Goal: Feedback & Contribution: Submit feedback/report problem

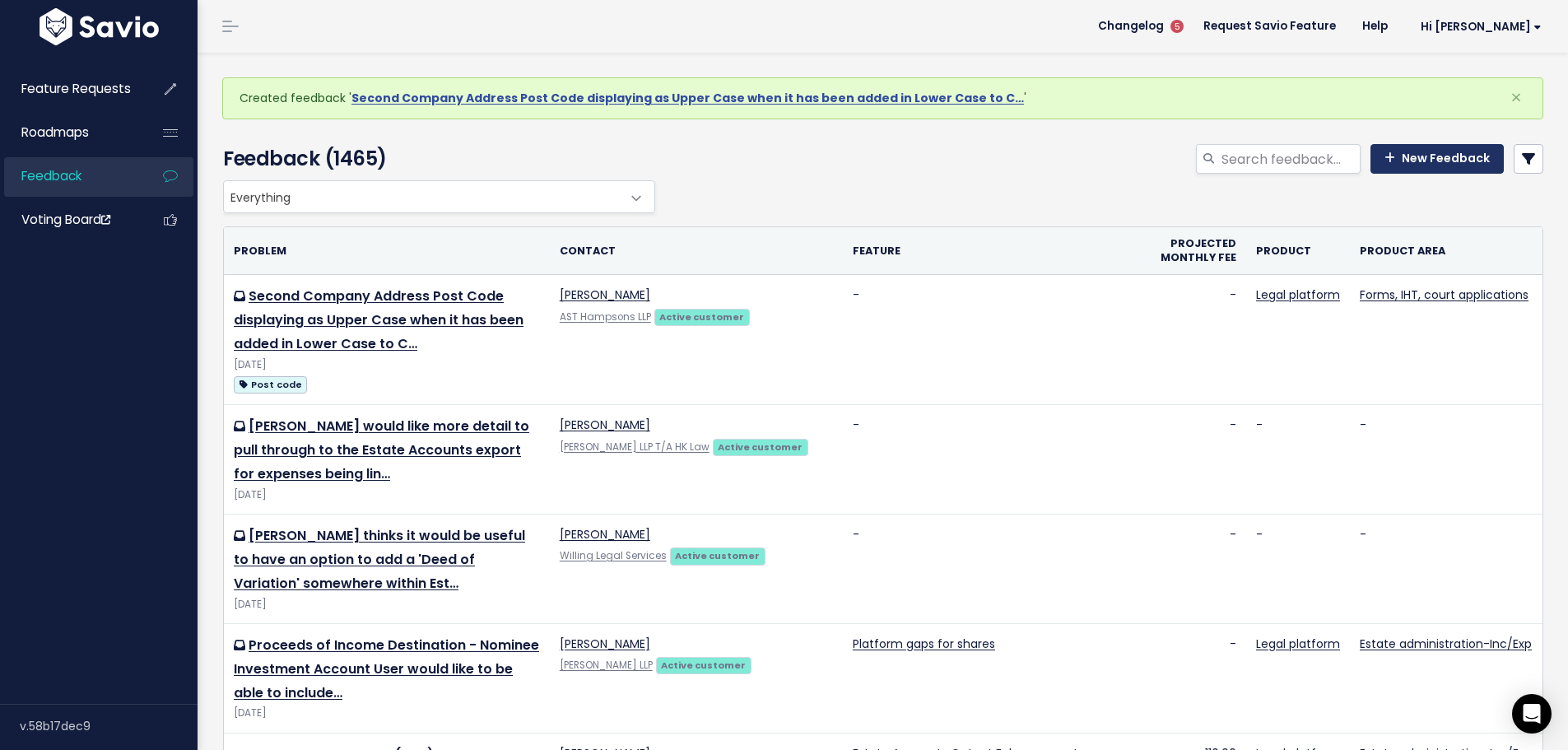
click at [1414, 164] on link "New Feedback" at bounding box center [1437, 159] width 133 height 29
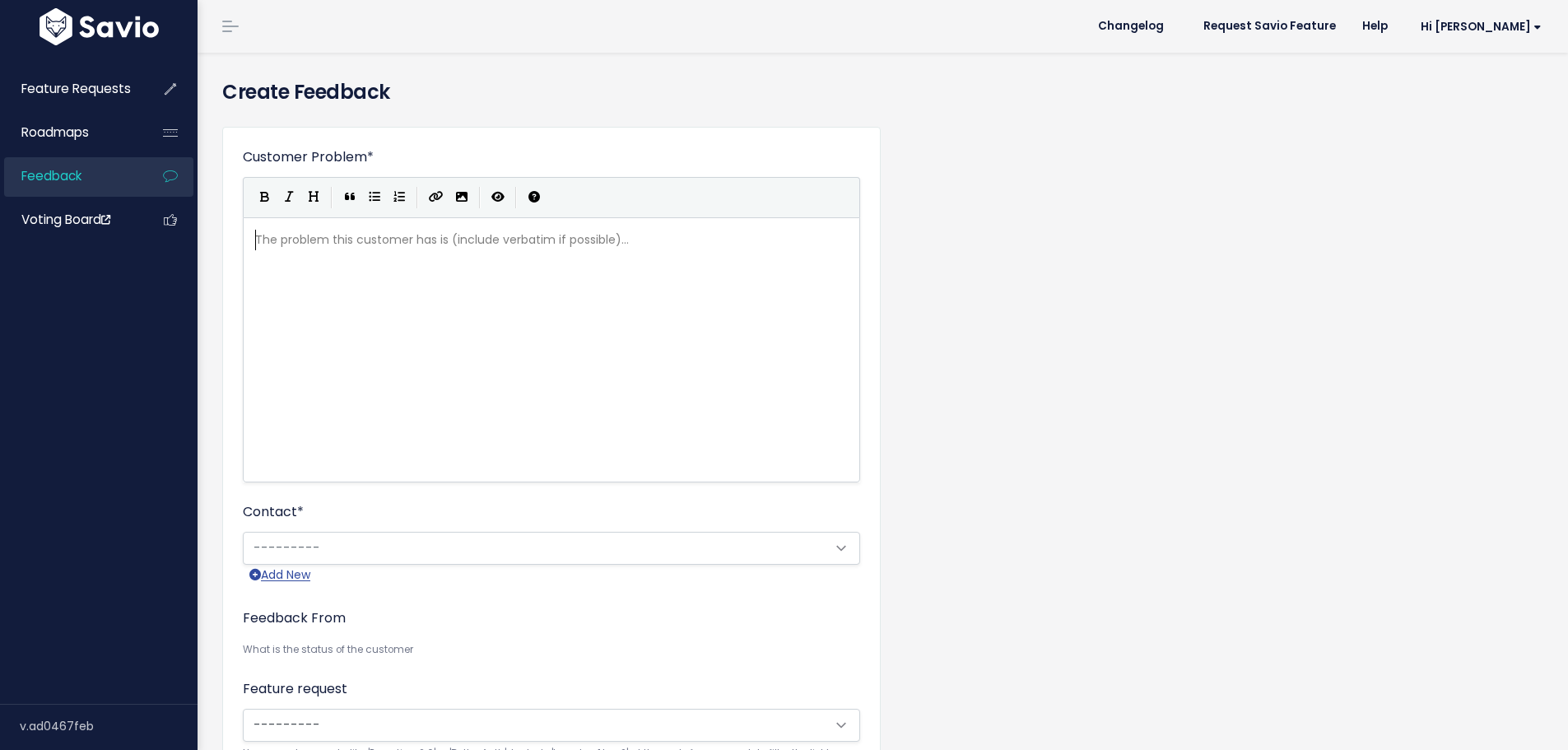
scroll to position [2, 0]
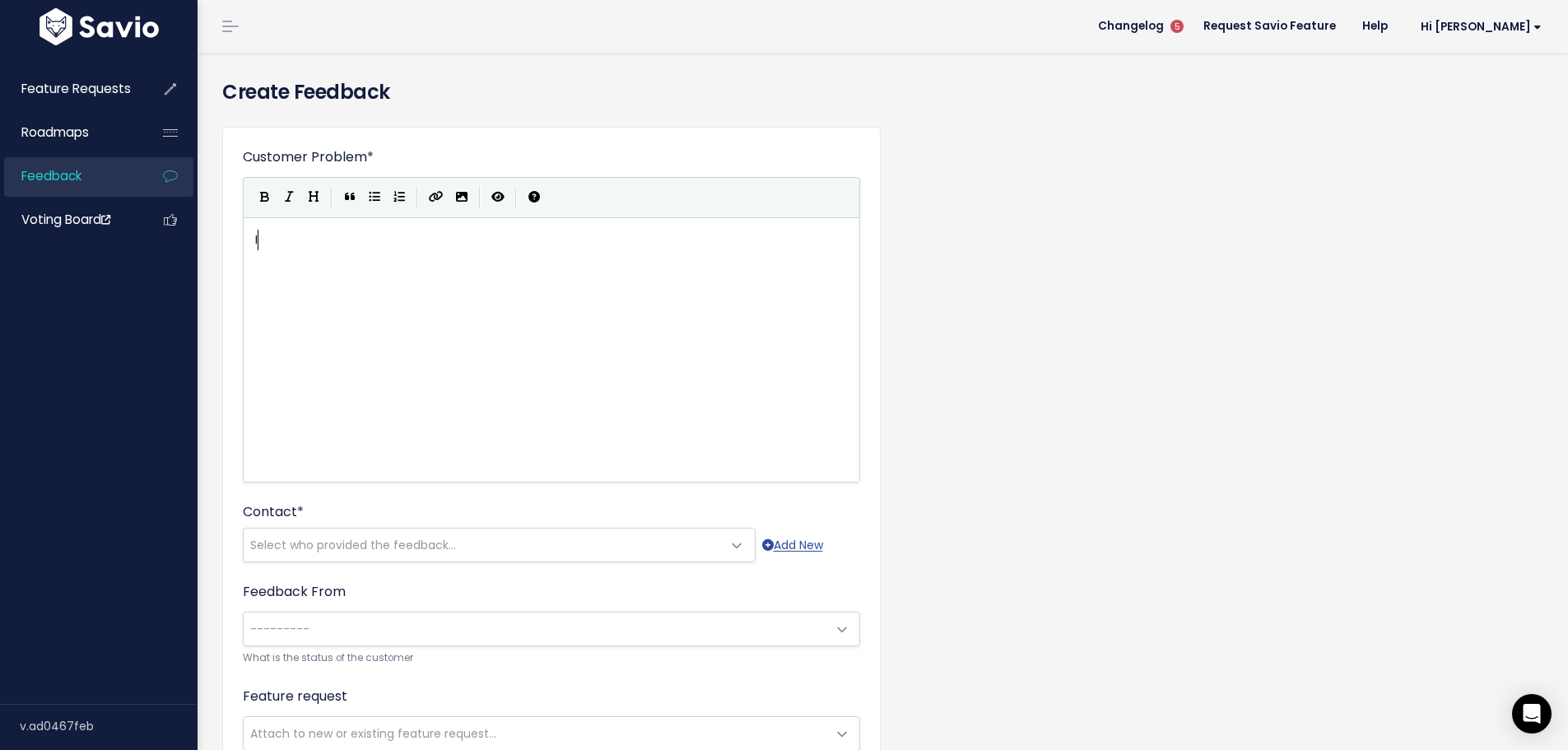
type textarea "Inv"
type textarea "C1 - Inventory Order - Should hvae t"
type textarea "User advised that the"
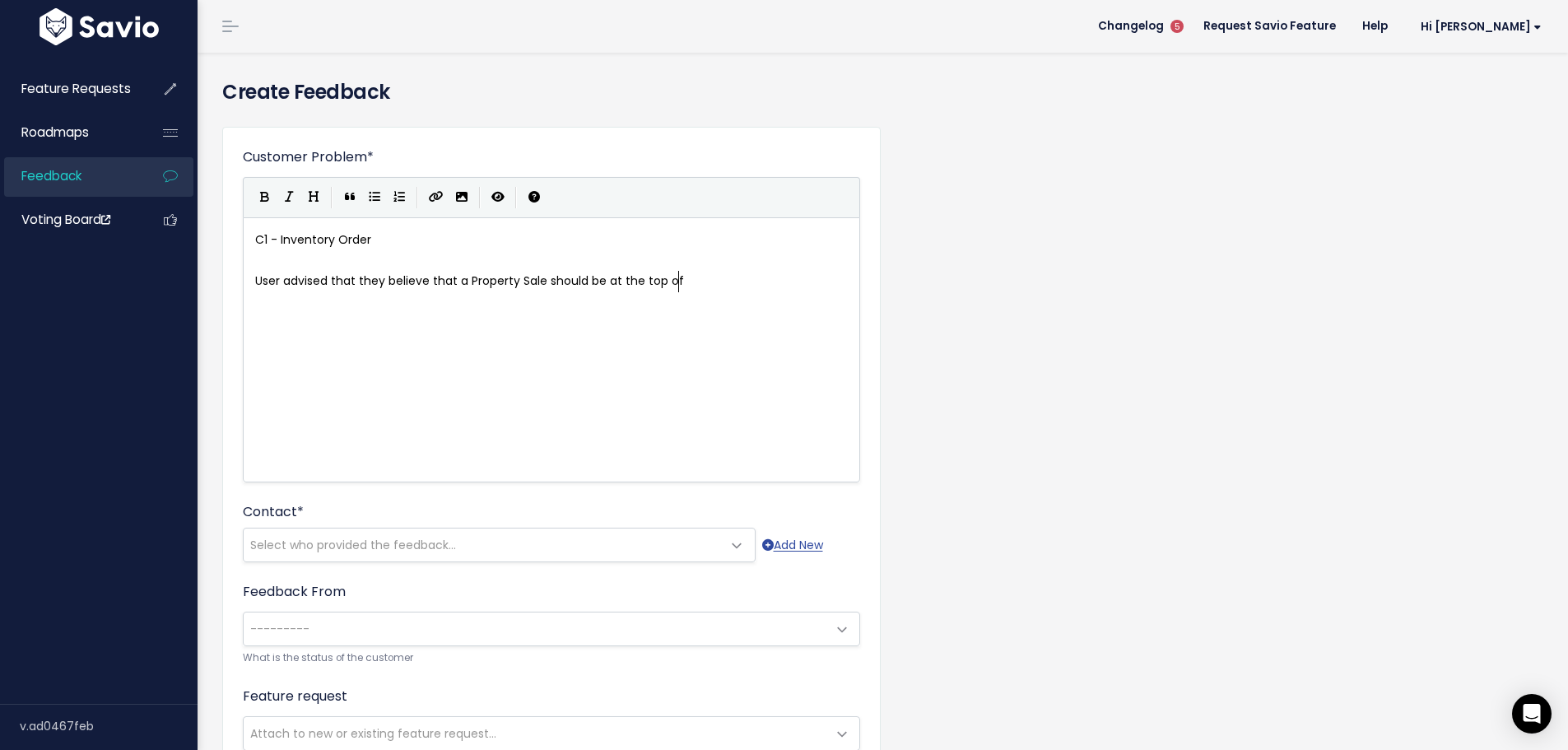
type textarea "they believe that a Property Sale should be at the top of"
type textarea "listed first at the top of the C1 inventory"
type textarea ", as"
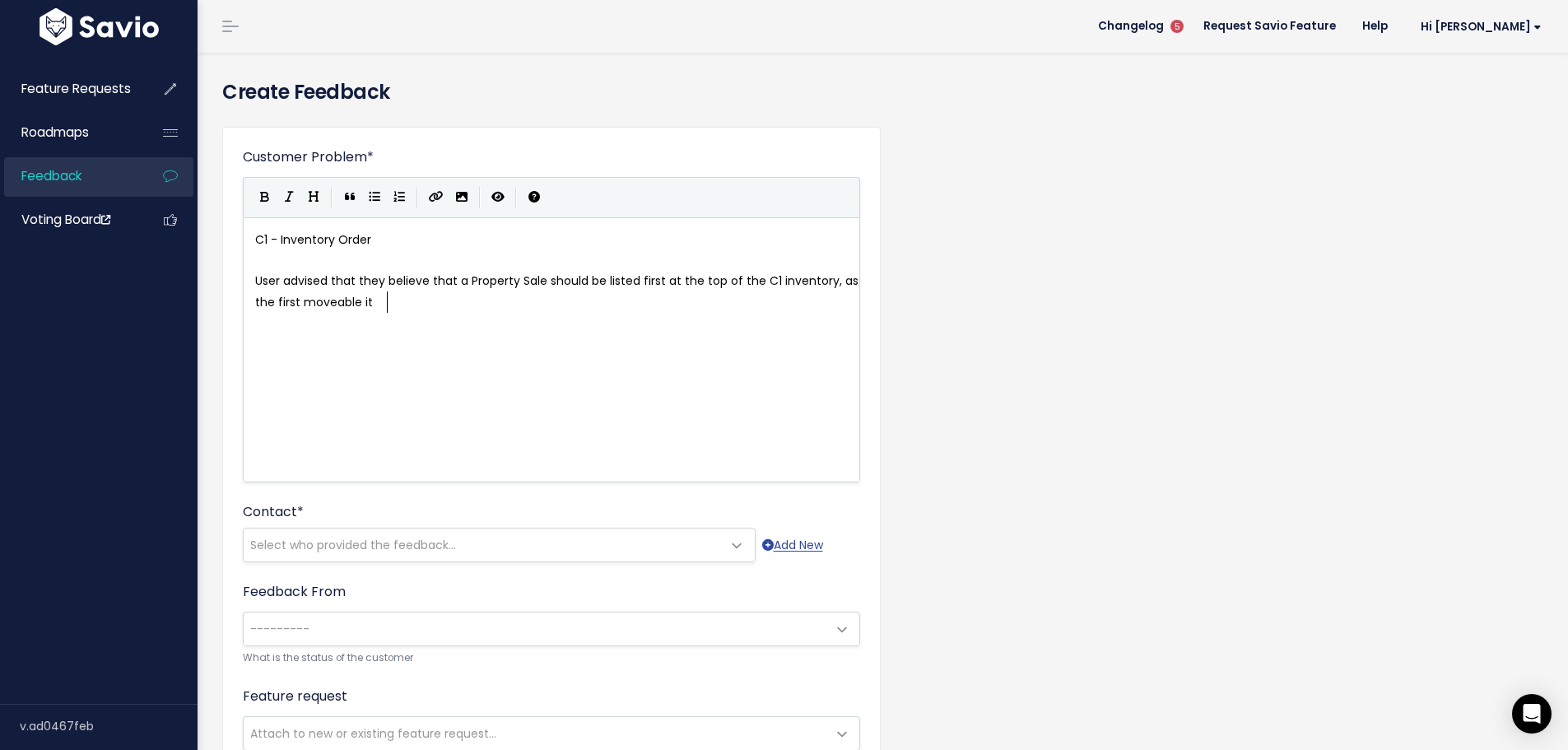
type textarea "the first moveable item"
type textarea "Querie"
type textarea "Did not ocnfir"
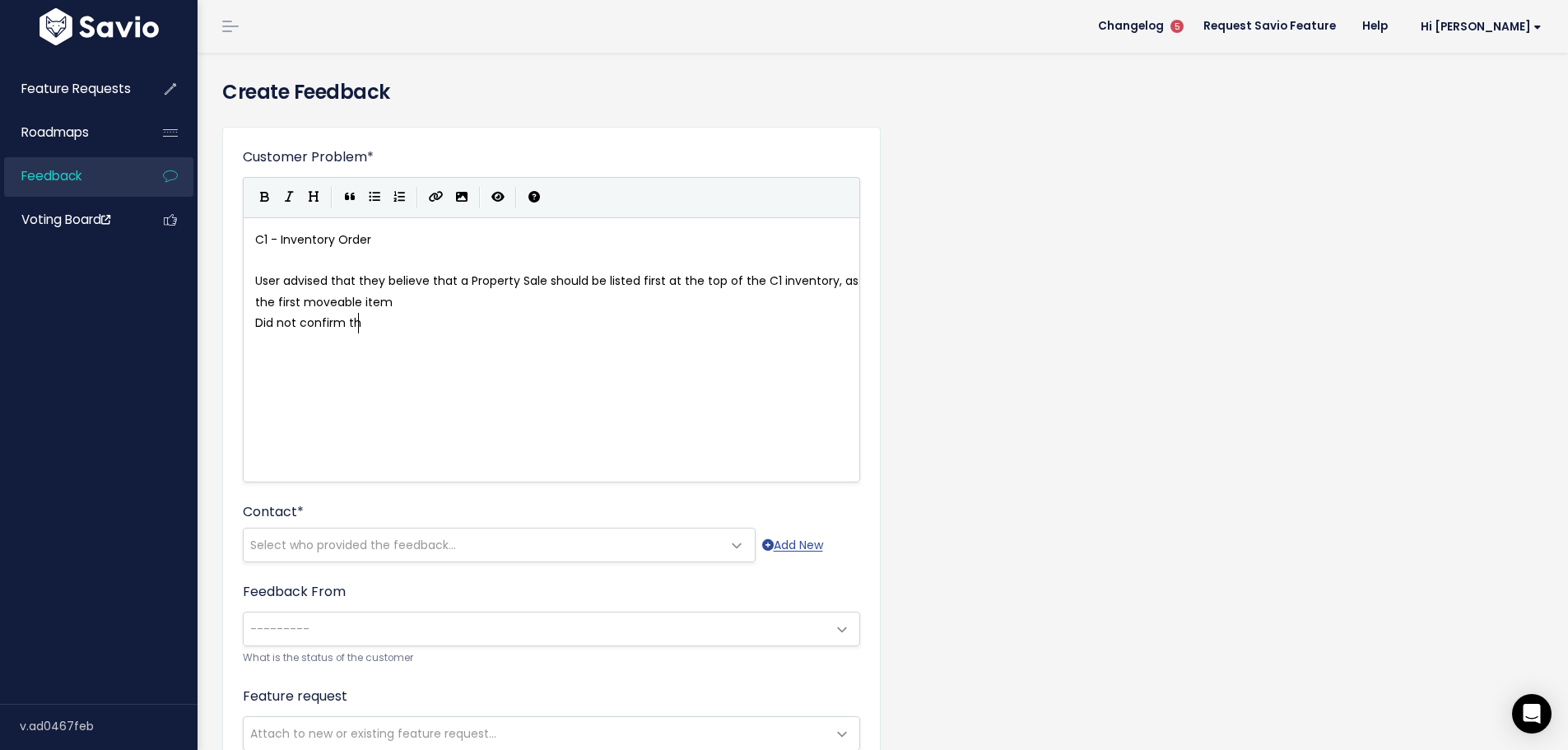
type textarea "confirm tha"
type textarea "if this would resuilt in a"
type textarea "lt in a rejection"
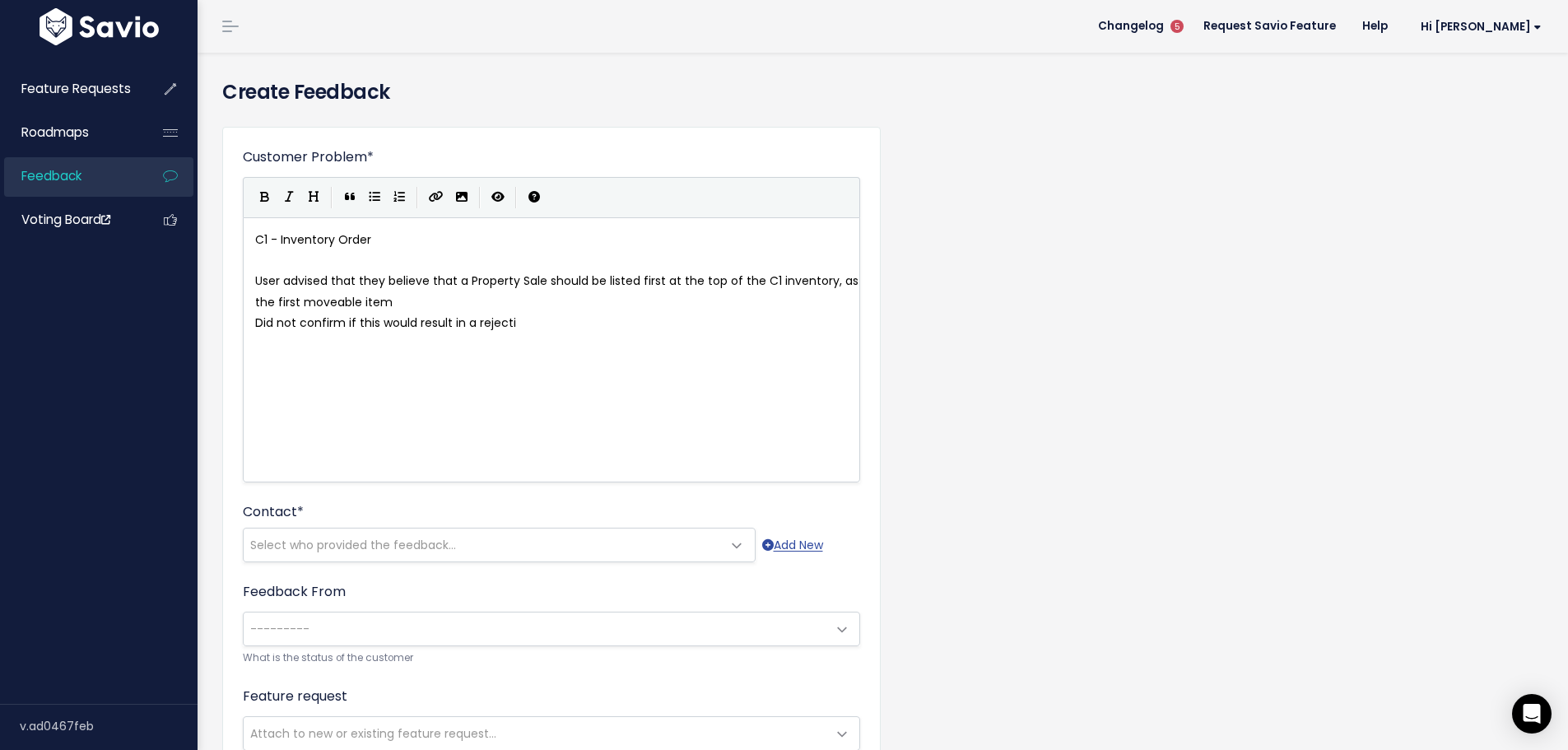
type textarea "io"
type textarea "on"
click at [390, 284] on span "User advised that they believe that a Property Sale should be listed first at t…" at bounding box center [558, 291] width 607 height 37
type textarea """
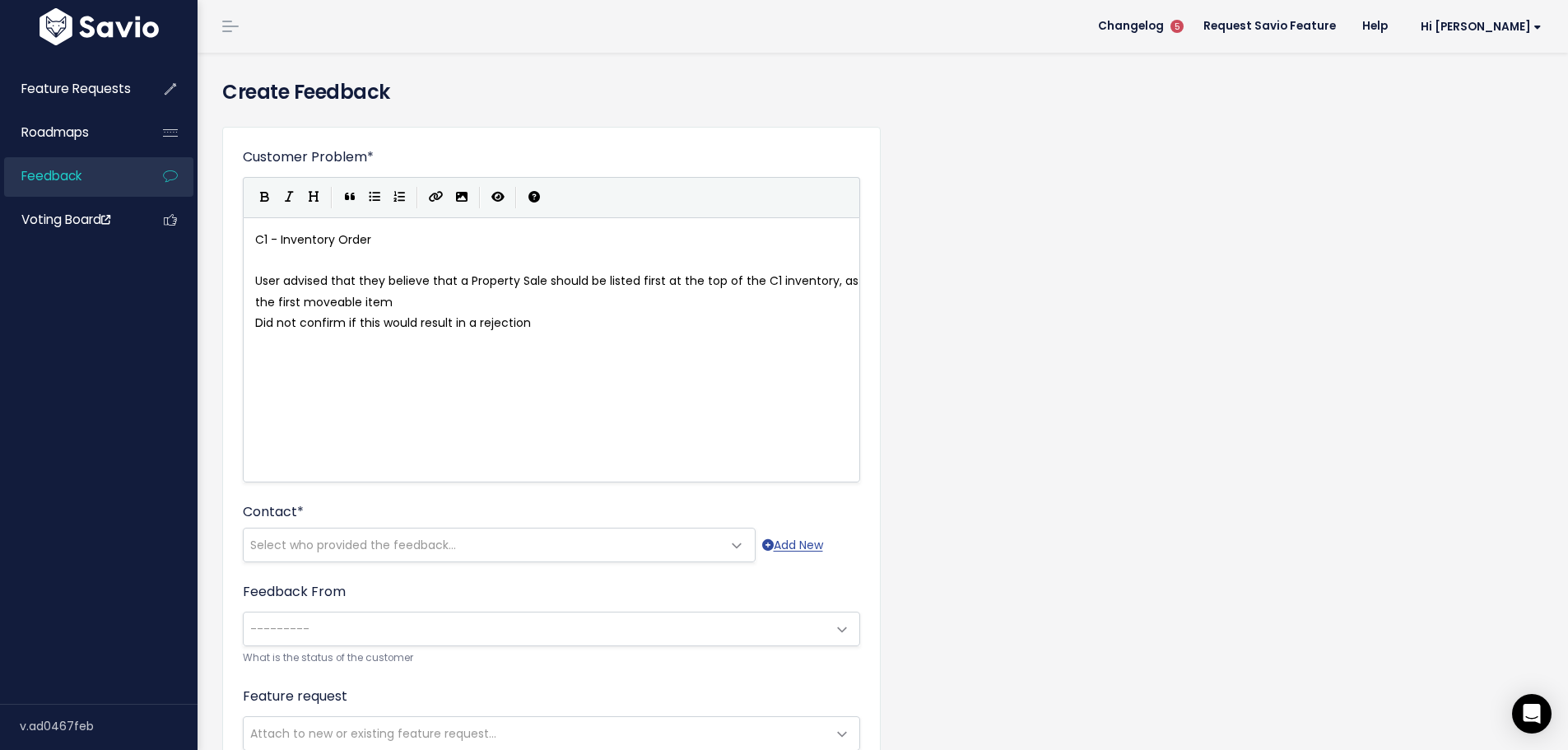
scroll to position [6, 3]
click at [433, 278] on span "User advised that they "believe that a Property Sale should be listed first at …" at bounding box center [552, 291] width 594 height 37
type textarea """
click at [254, 319] on pre "Did not confirm if this would result in a rejection" at bounding box center [557, 323] width 612 height 21
type textarea "They d"
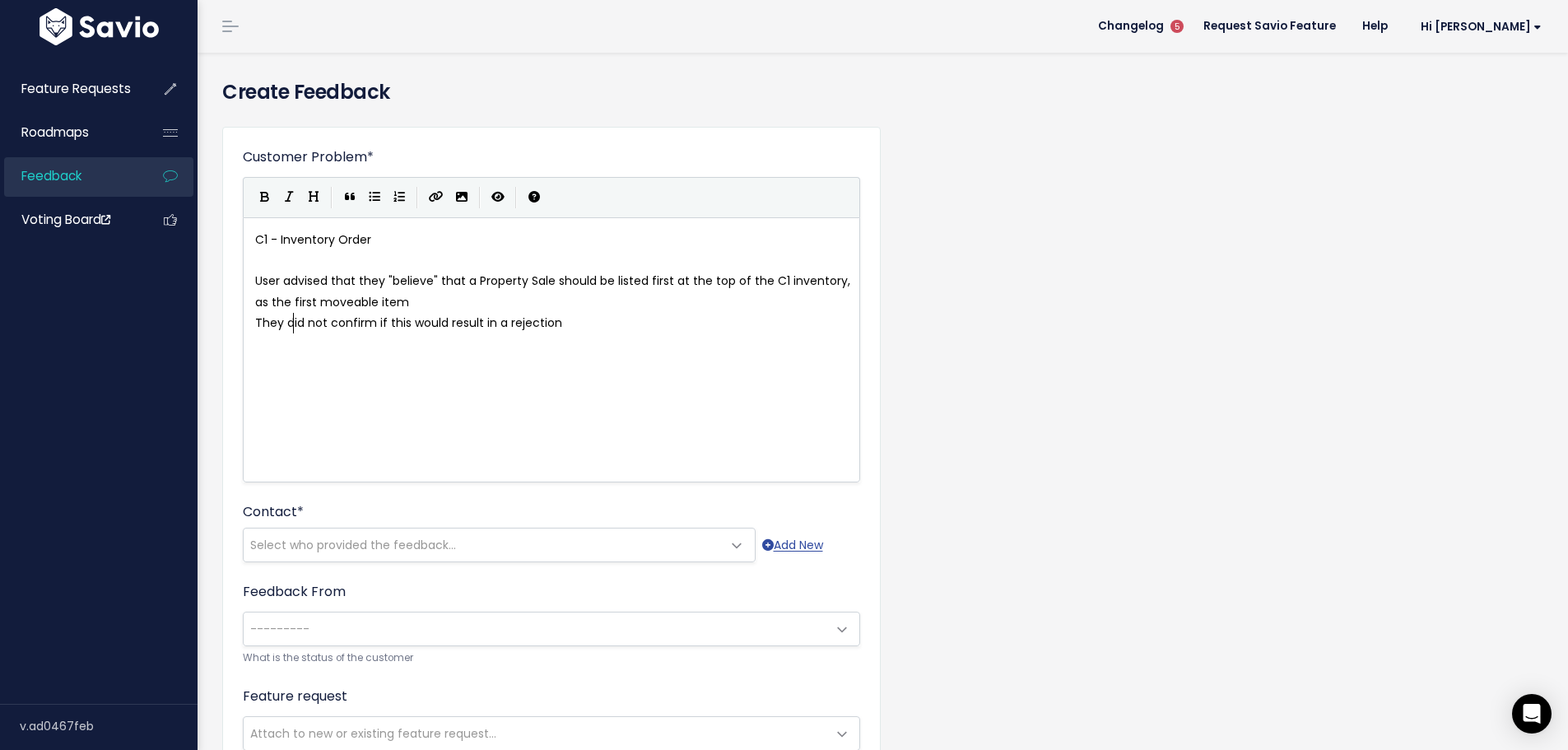
scroll to position [6, 38]
type textarea "from the courts and I am not aware of this"
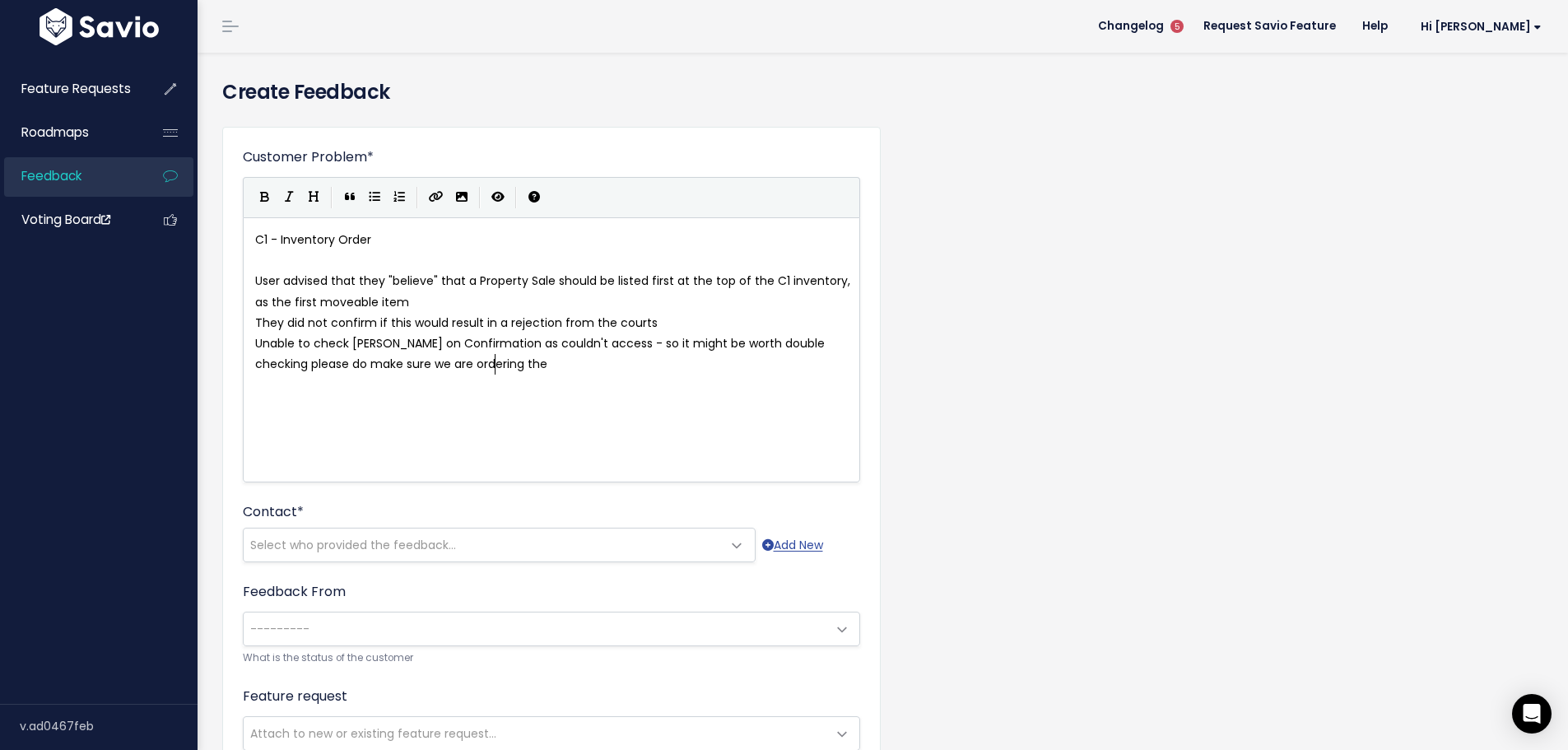
scroll to position [22, 0]
type textarea "Unable to check [PERSON_NAME] on Confirmation as couldn't access - so it might …"
type textarea "C1 - Inventory Order"
drag, startPoint x: 397, startPoint y: 239, endPoint x: 230, endPoint y: 239, distance: 167.0
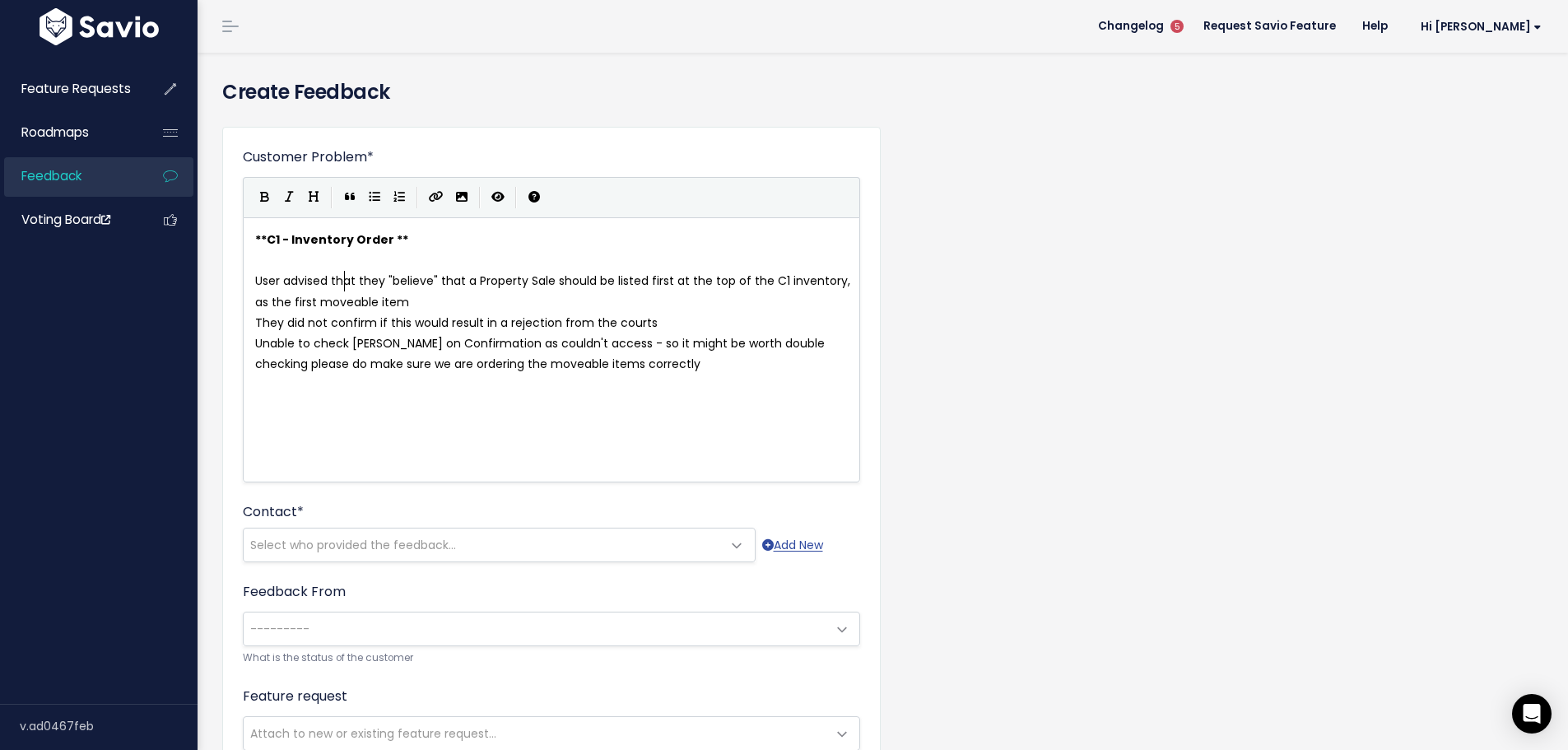
click at [342, 288] on span "User advised that they "believe" that a Property Sale should be listed first at…" at bounding box center [554, 291] width 598 height 37
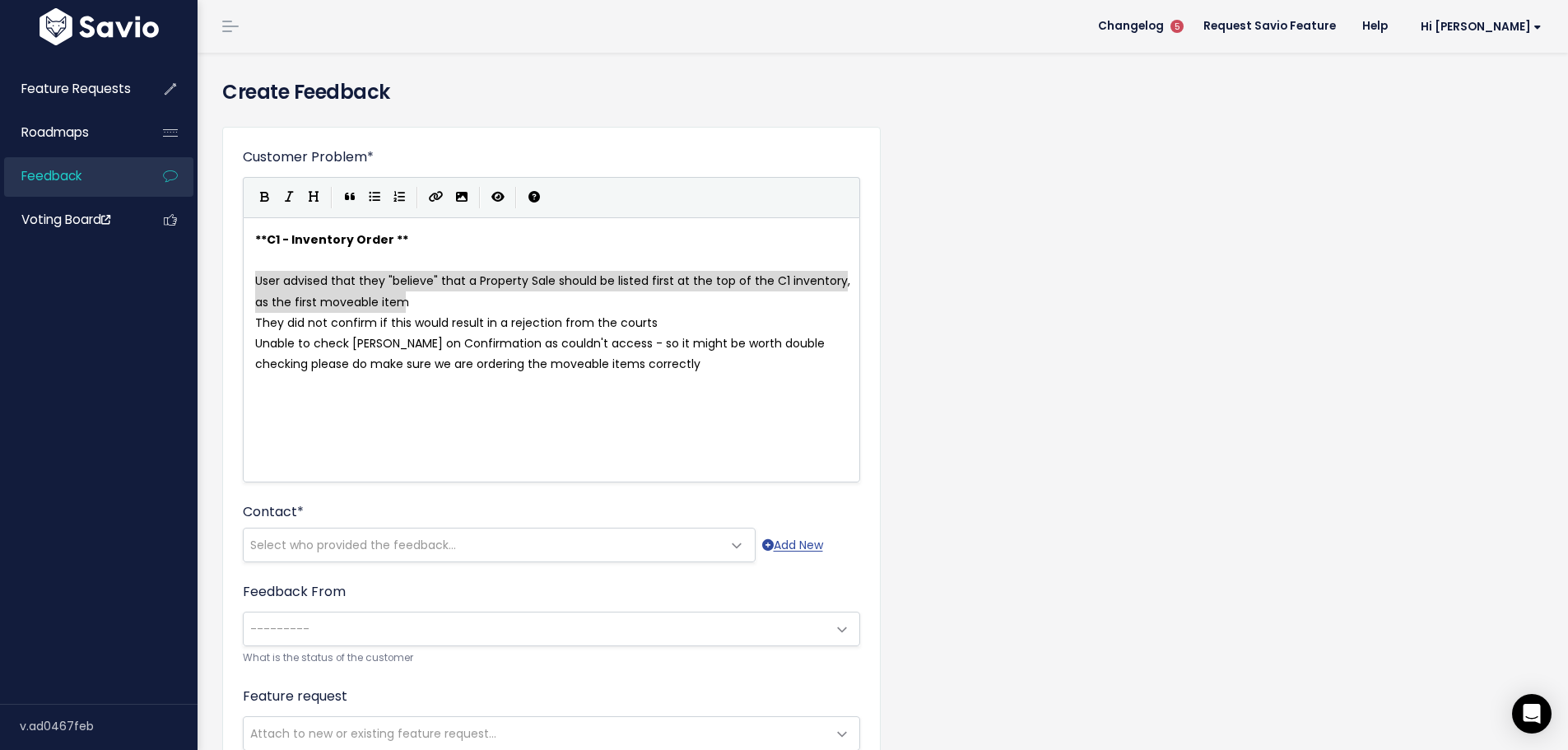
scroll to position [22, 0]
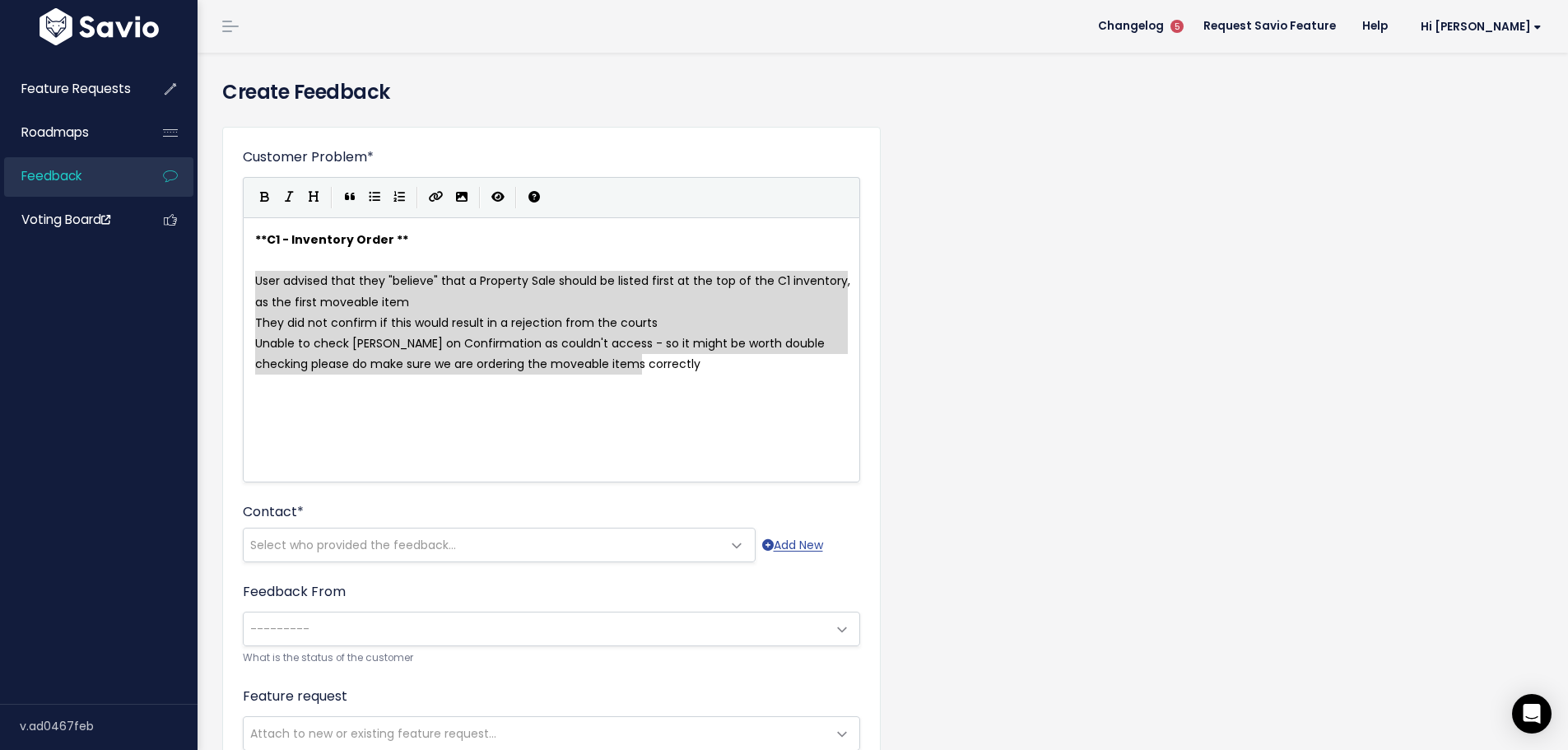
drag, startPoint x: 258, startPoint y: 284, endPoint x: 716, endPoint y: 356, distance: 463.6
click at [377, 201] on icon "Generic List" at bounding box center [375, 197] width 12 height 12
type textarea "* They did not confirm if this would result in a rejection from the courts * Un…"
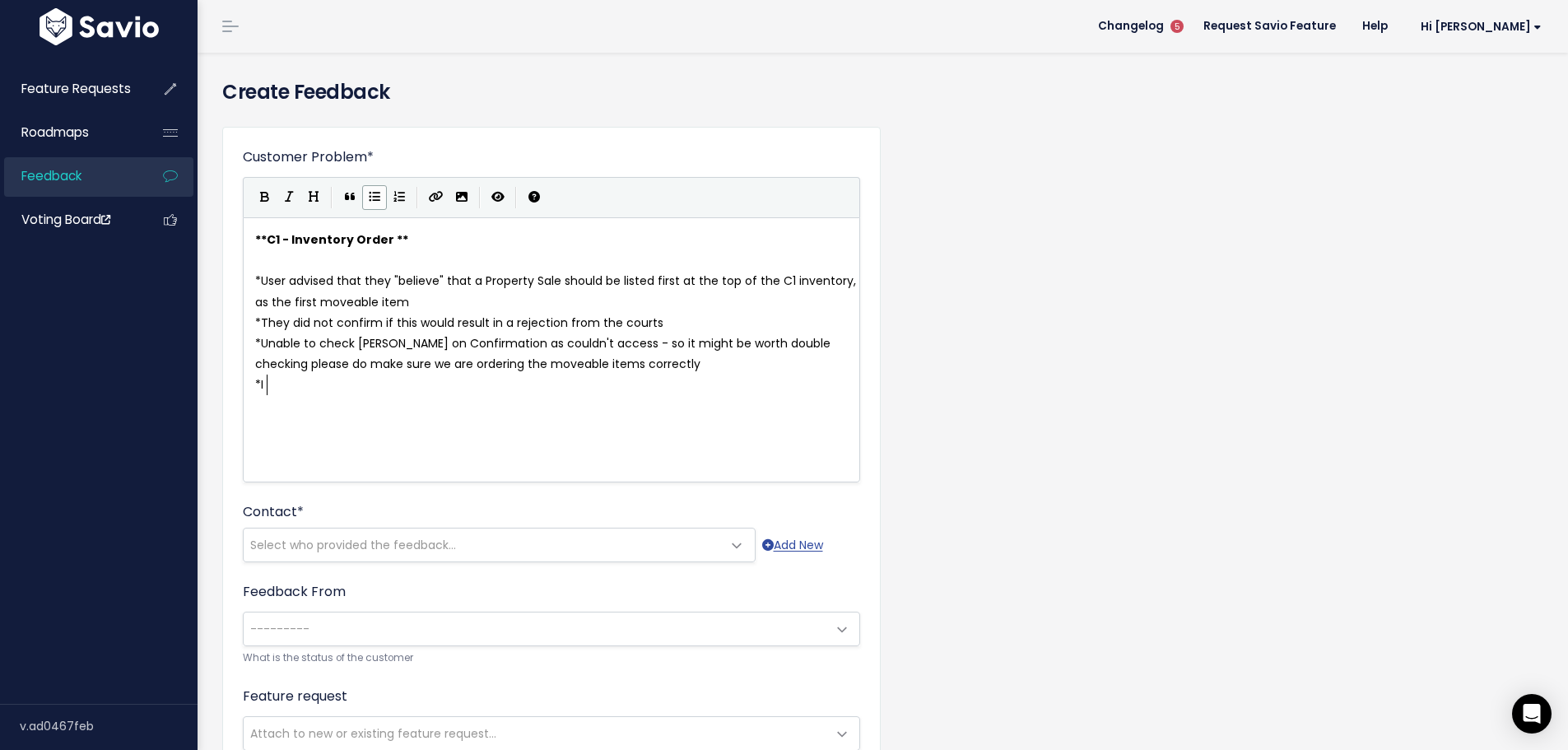
scroll to position [9, 0]
type textarea "In the meantime, advised user she"
type textarea "they can detach form and edit as re"
type textarea "des"
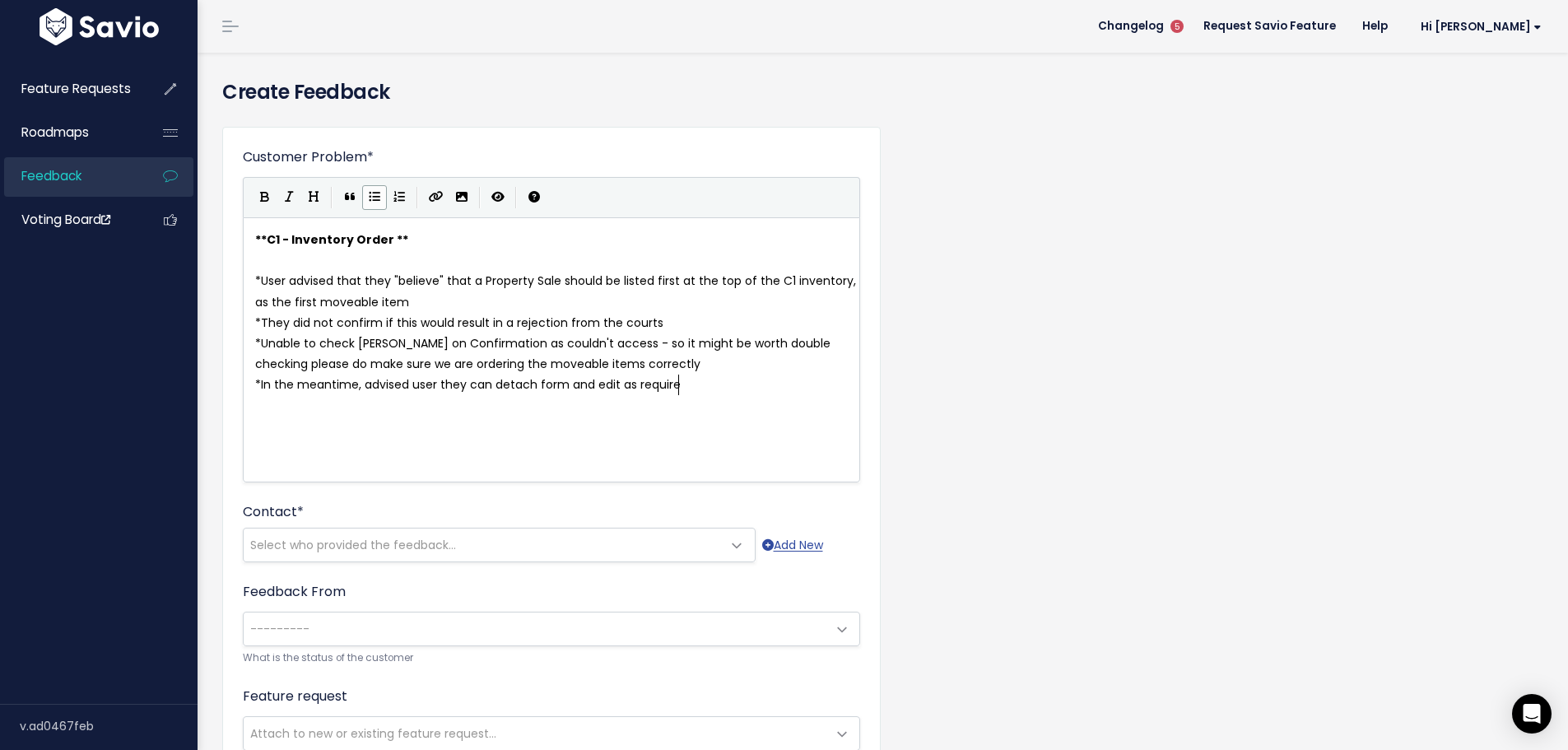
scroll to position [6, 48]
type textarea "required"
click at [312, 544] on span "Select who provided the feedback..." at bounding box center [352, 545] width 206 height 17
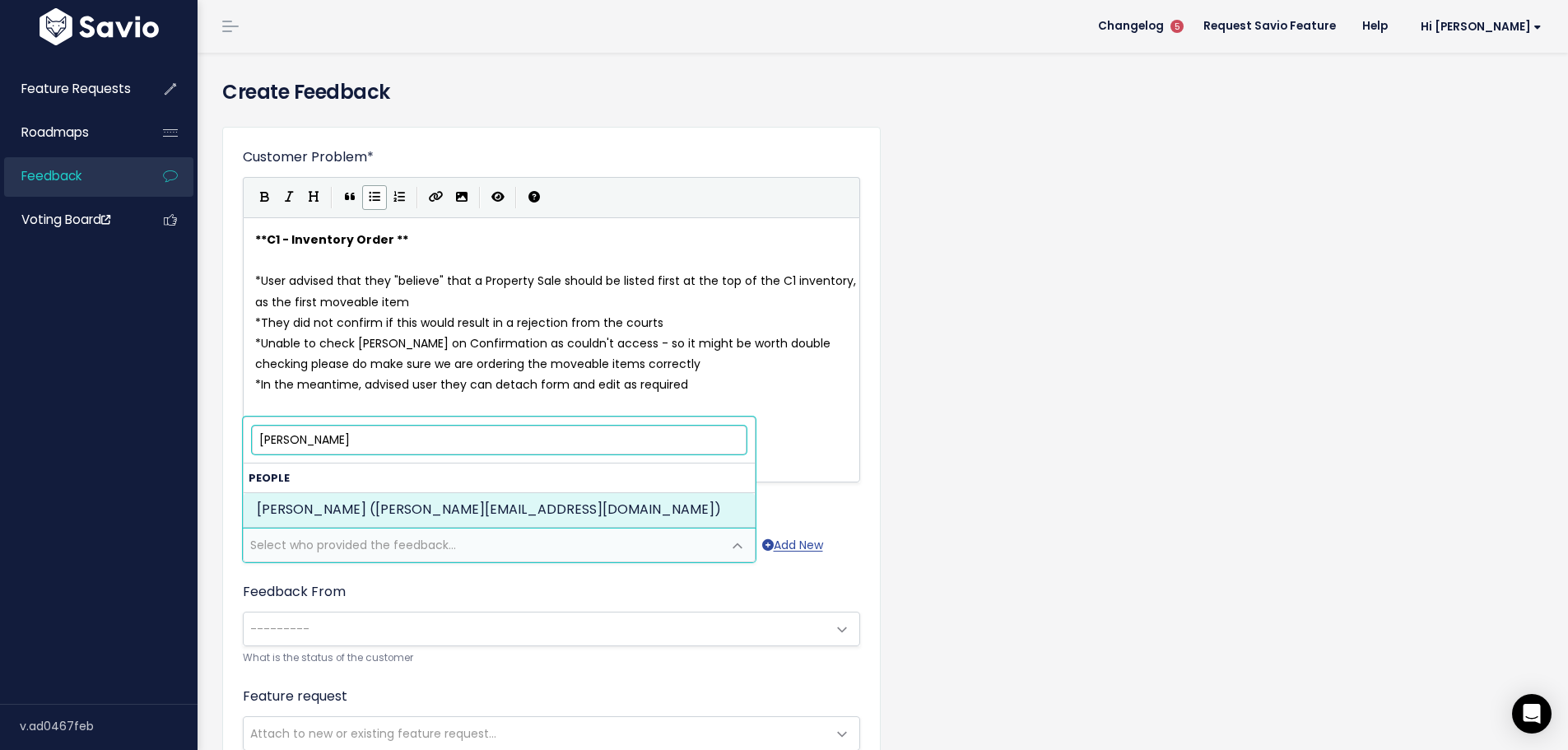
type input "[PERSON_NAME]"
select select "ACTIVE"
select select "87552853"
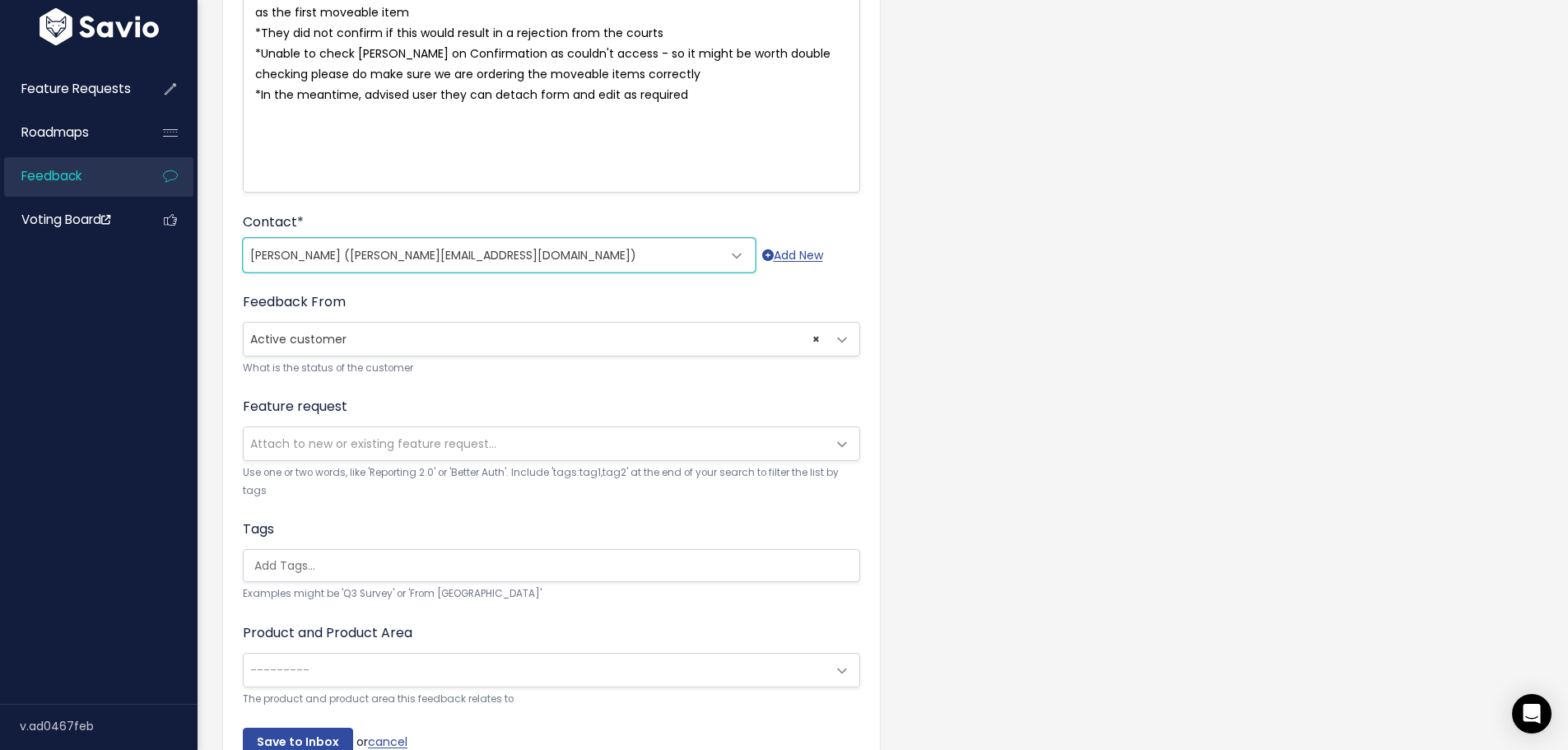
scroll to position [330, 0]
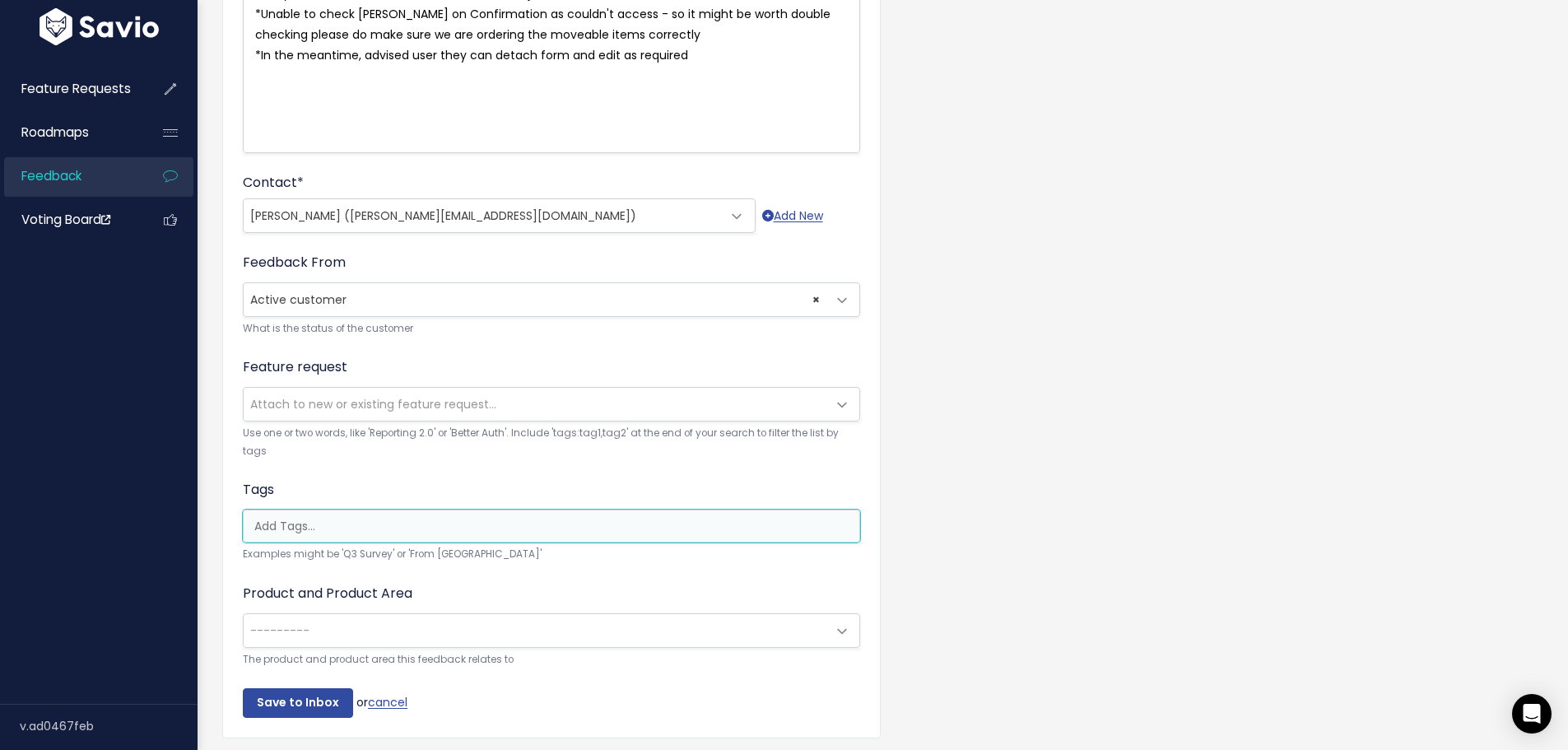
click at [351, 532] on input "search" at bounding box center [555, 526] width 616 height 18
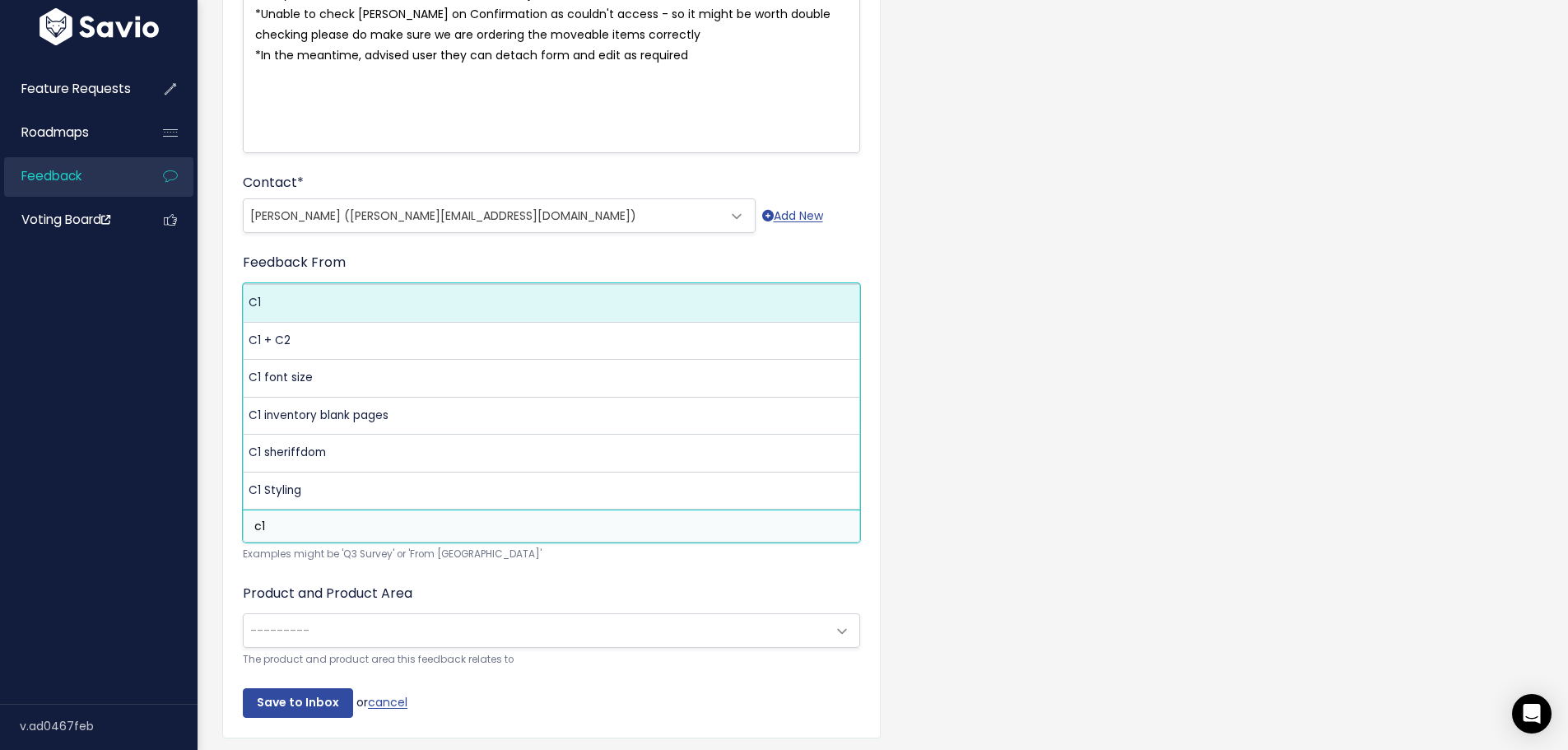
type input "c1"
select select "4738"
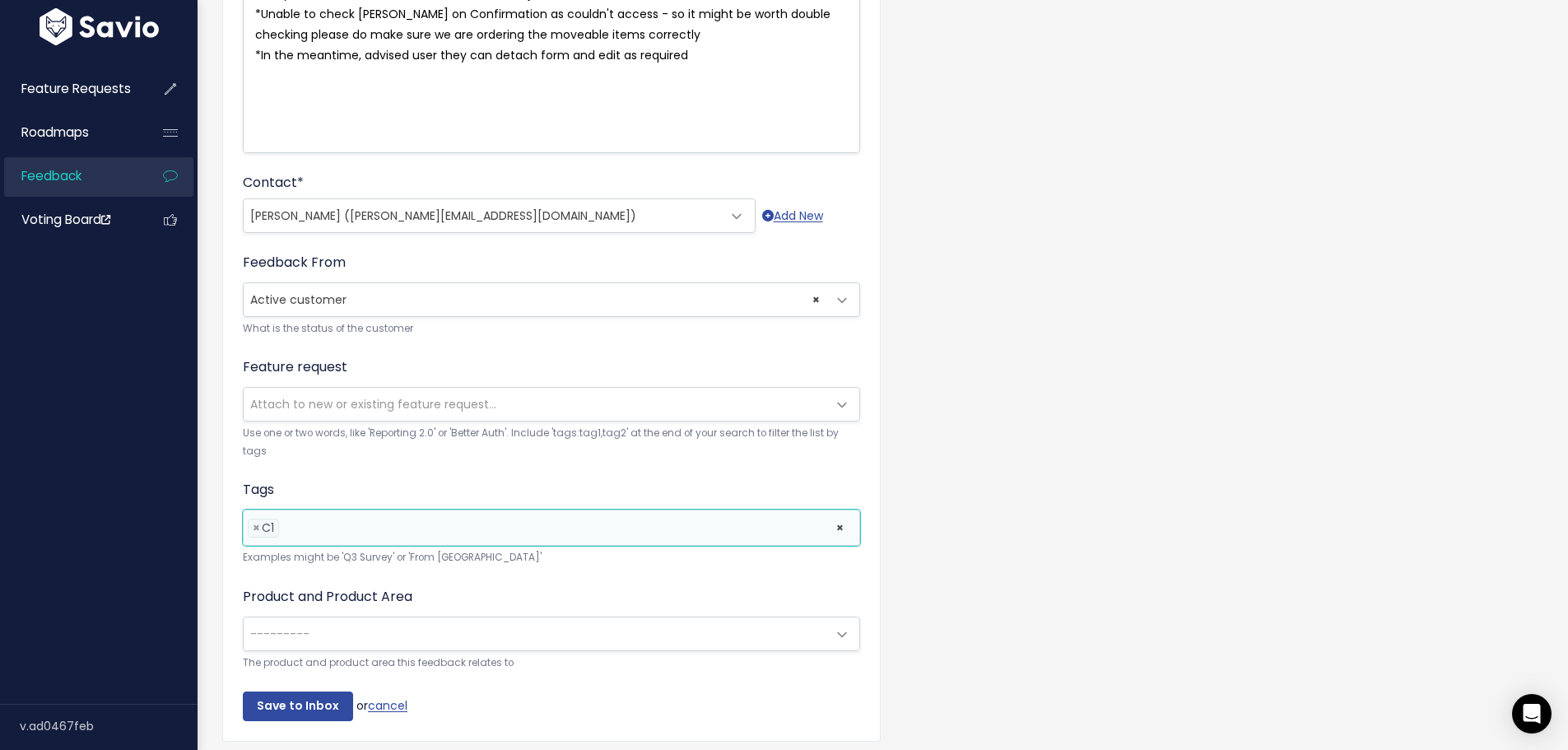
click at [335, 409] on span "Attach to new or existing feature request..." at bounding box center [372, 404] width 246 height 17
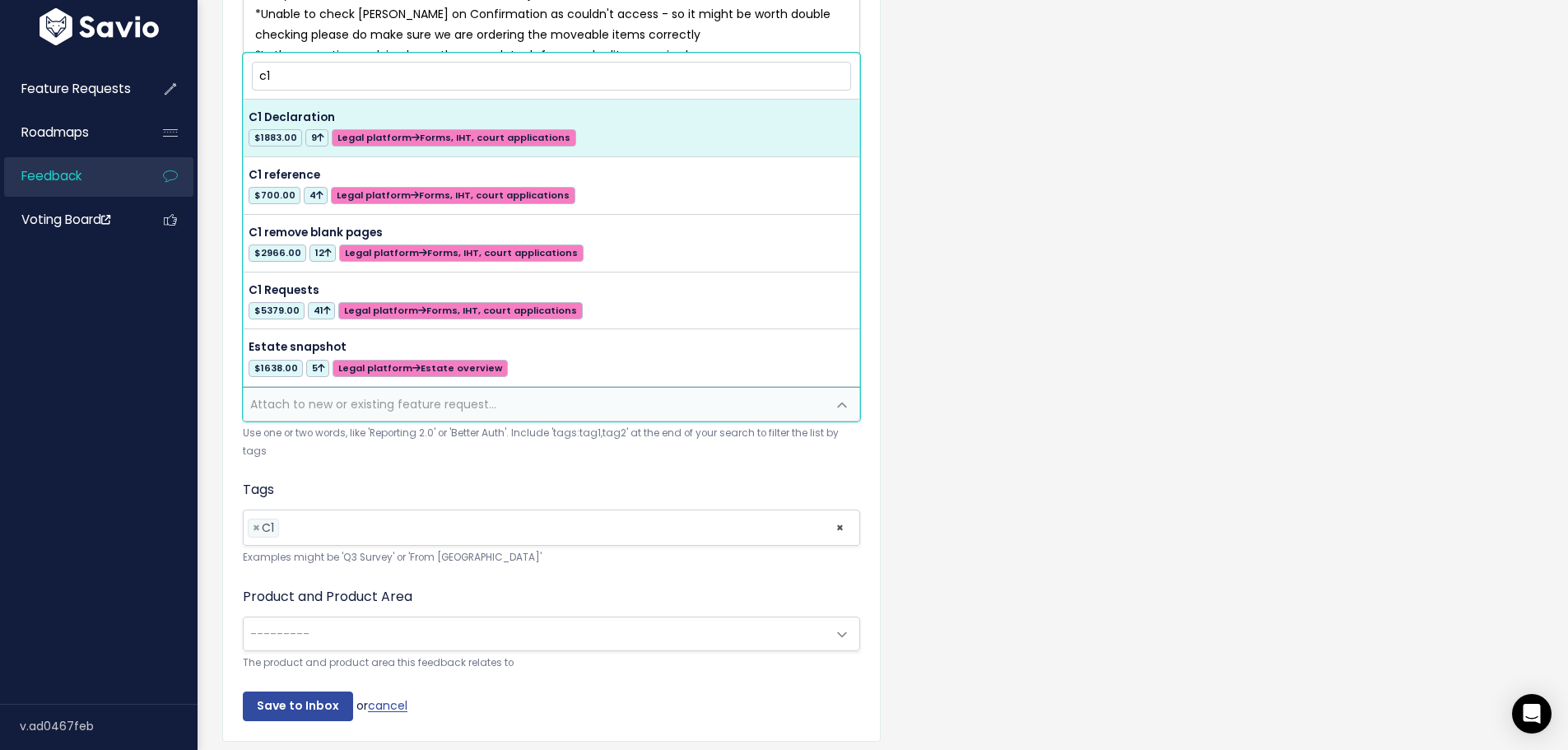
type input "c"
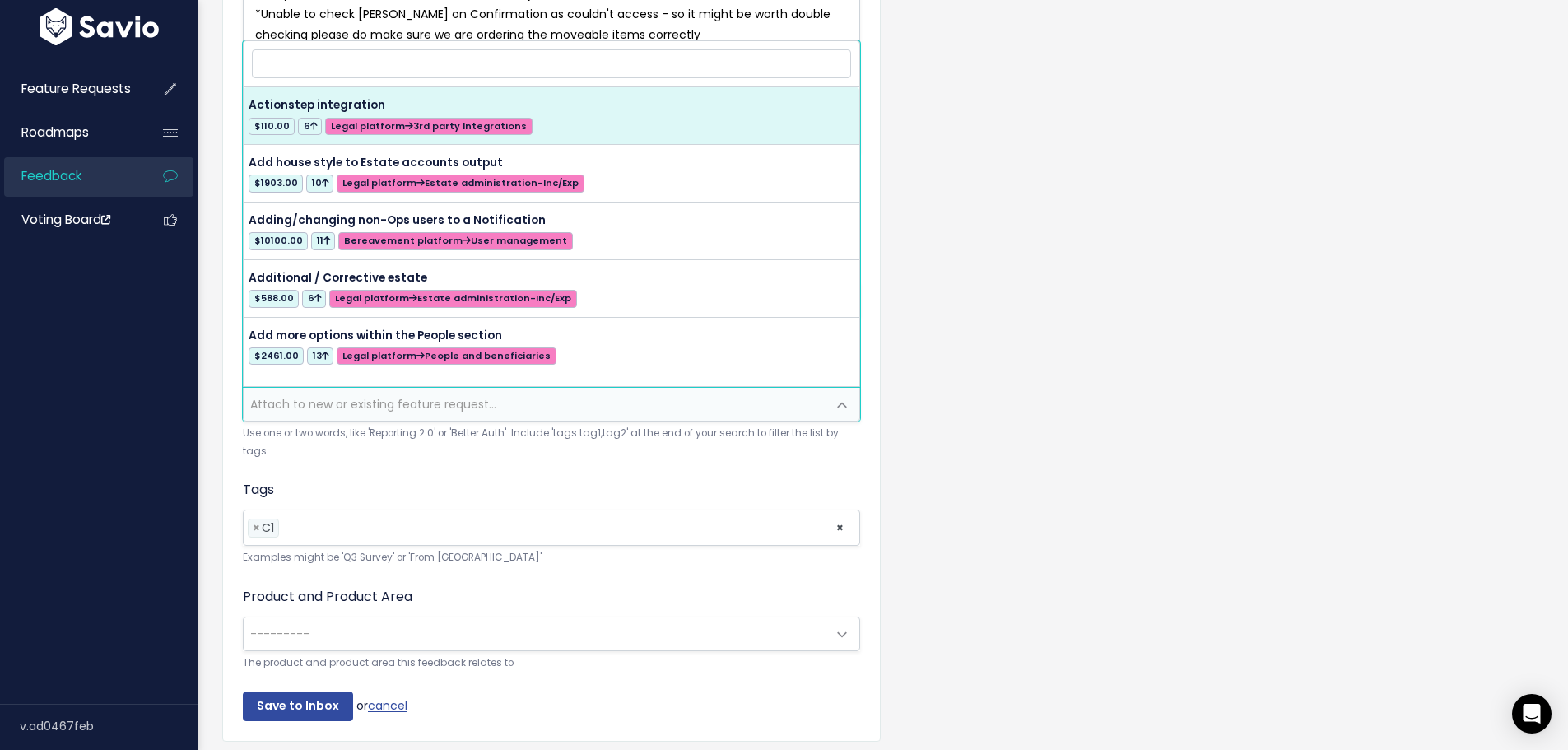
click at [397, 630] on span "---------" at bounding box center [534, 633] width 583 height 33
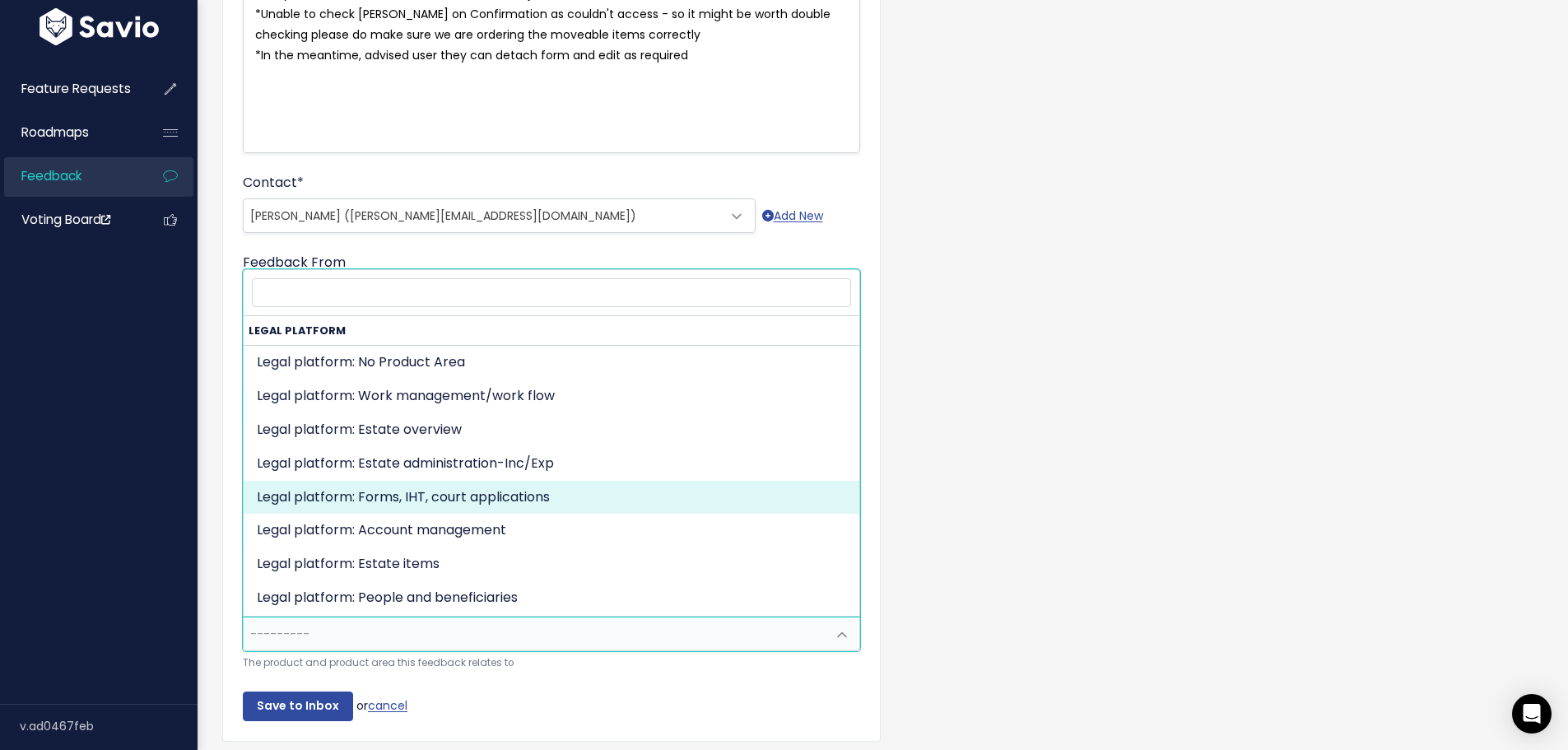
select select "MAIN:ONBOARDING"
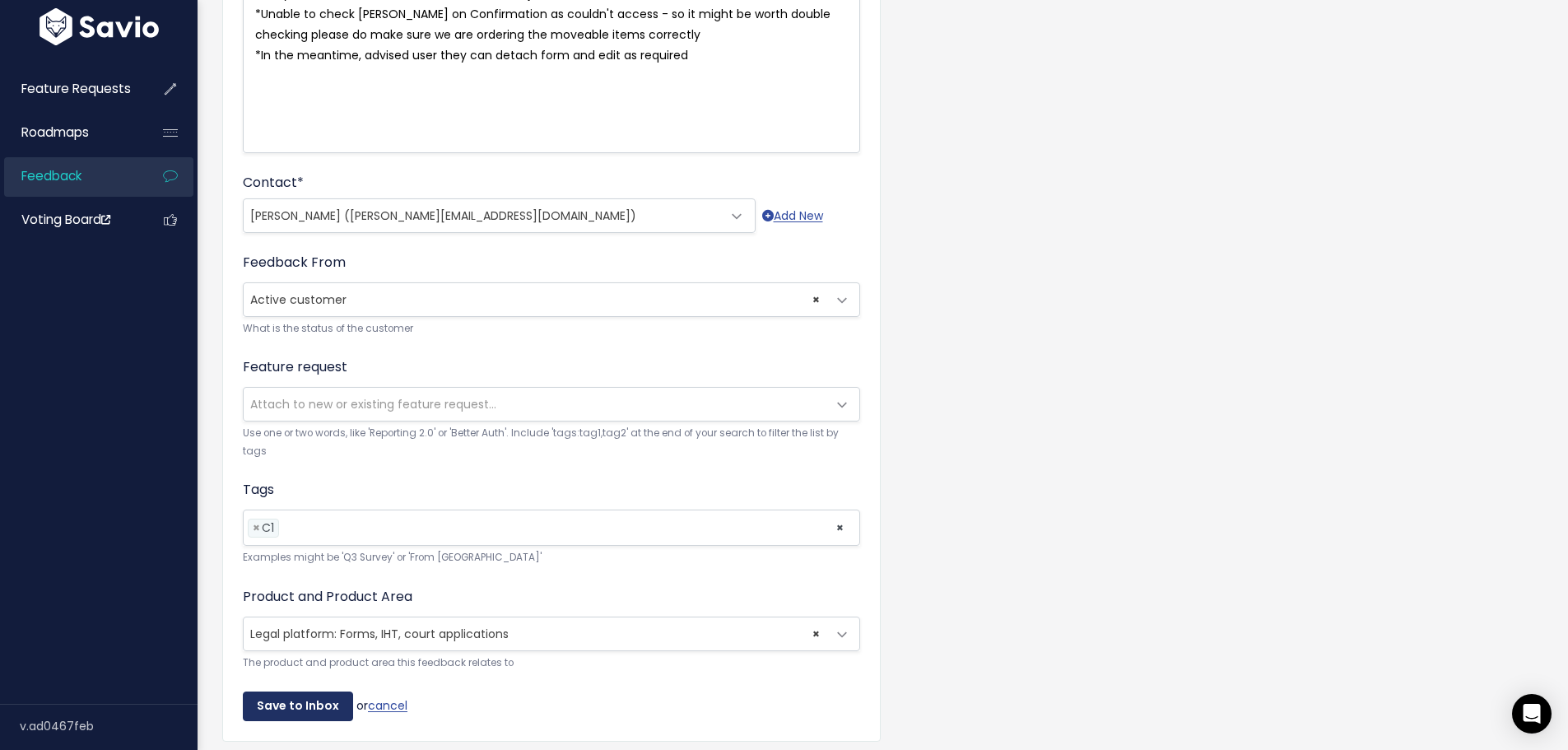
click at [305, 695] on input "Save to Inbox" at bounding box center [297, 706] width 110 height 29
